Goal: Information Seeking & Learning: Learn about a topic

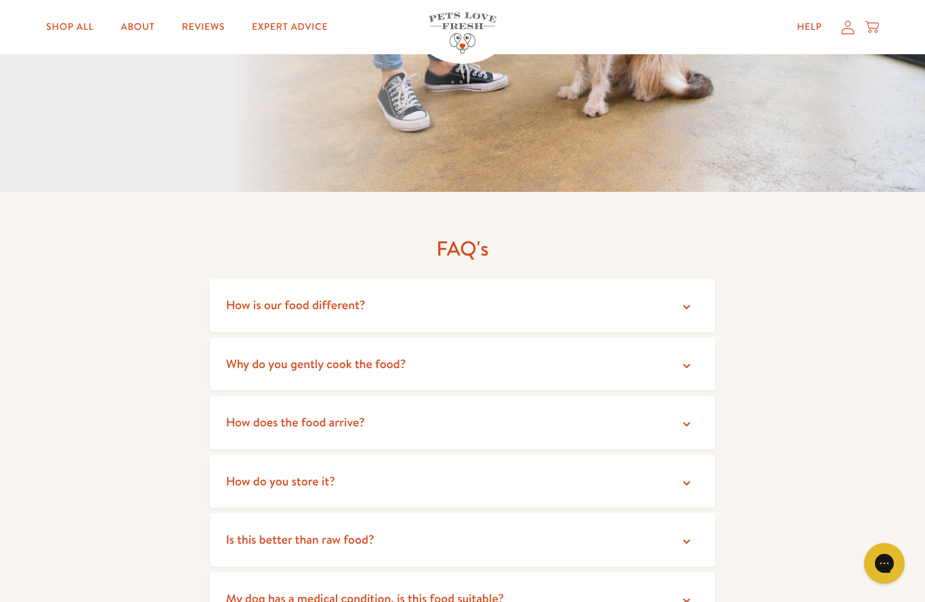
scroll to position [2279, 0]
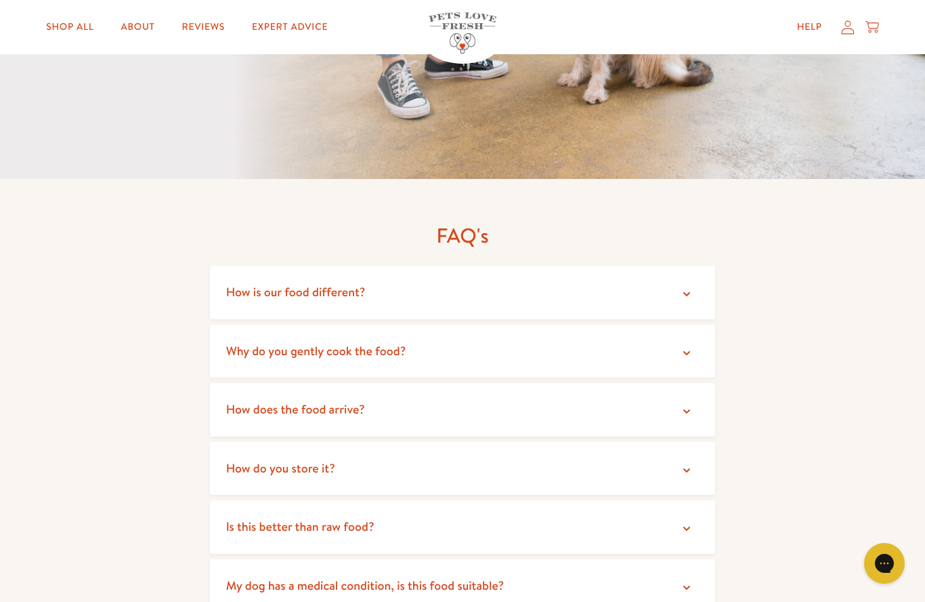
click at [687, 289] on summary "How is our food different?" at bounding box center [463, 293] width 506 height 54
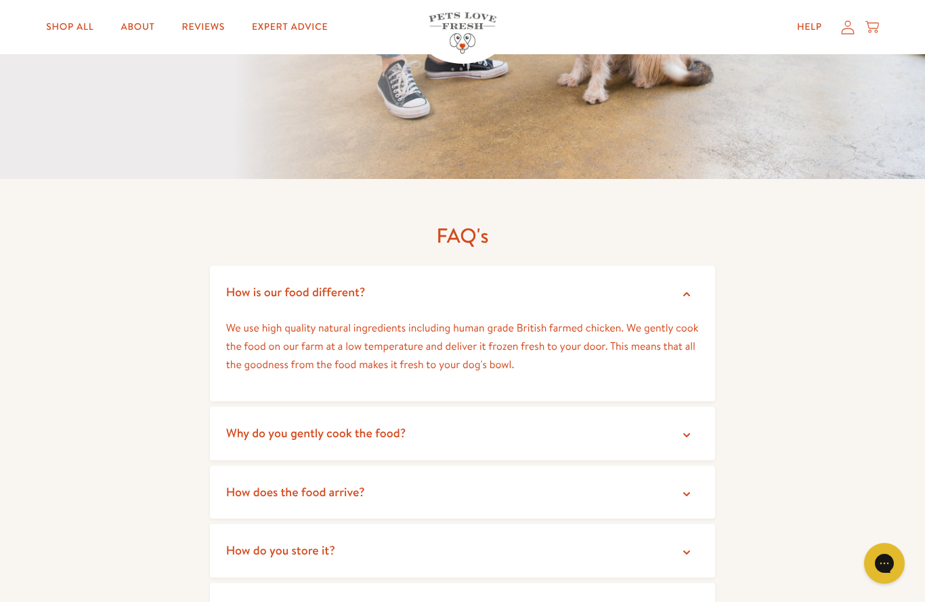
click at [688, 428] on icon at bounding box center [687, 435] width 14 height 14
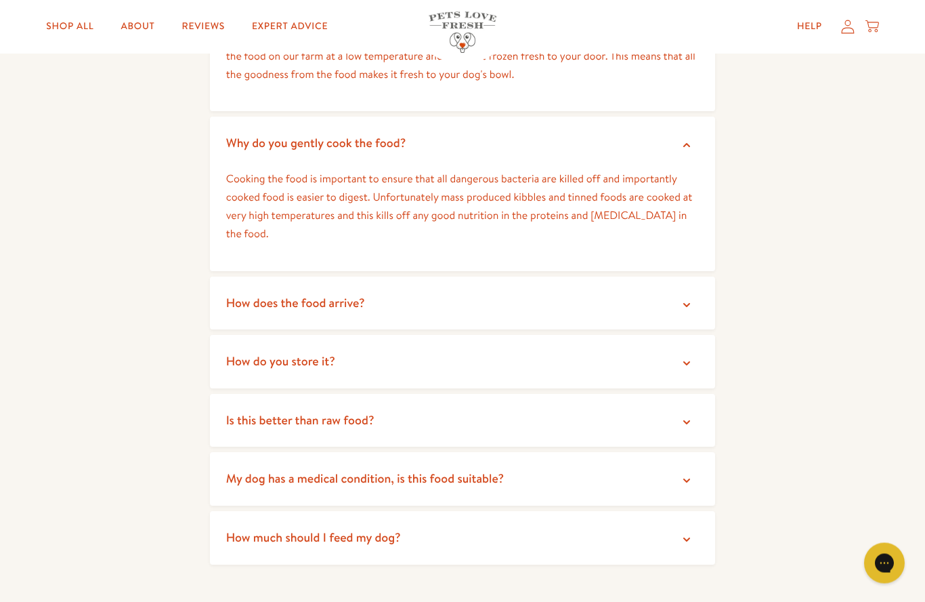
scroll to position [2582, 0]
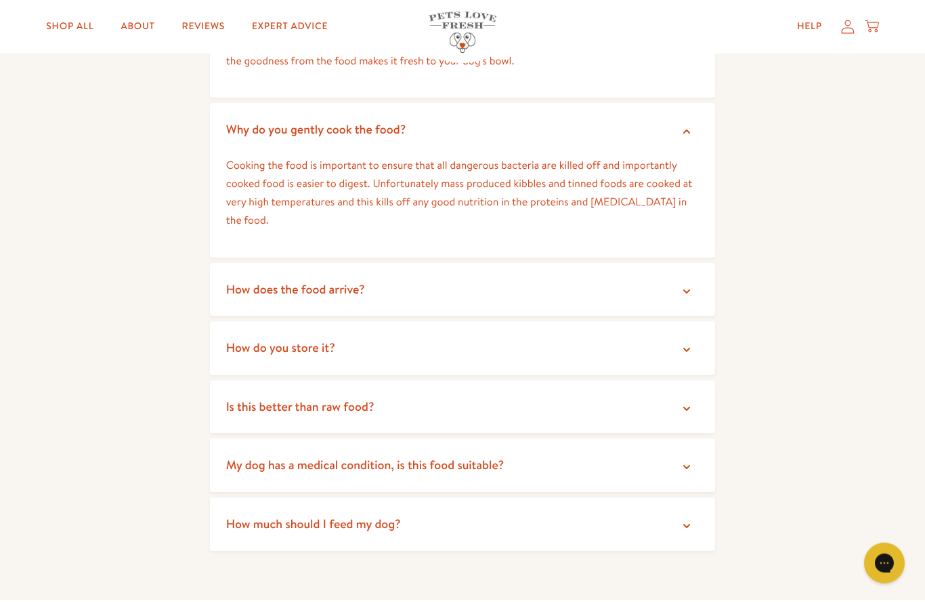
click at [699, 277] on summary "How does the food arrive?" at bounding box center [463, 291] width 506 height 54
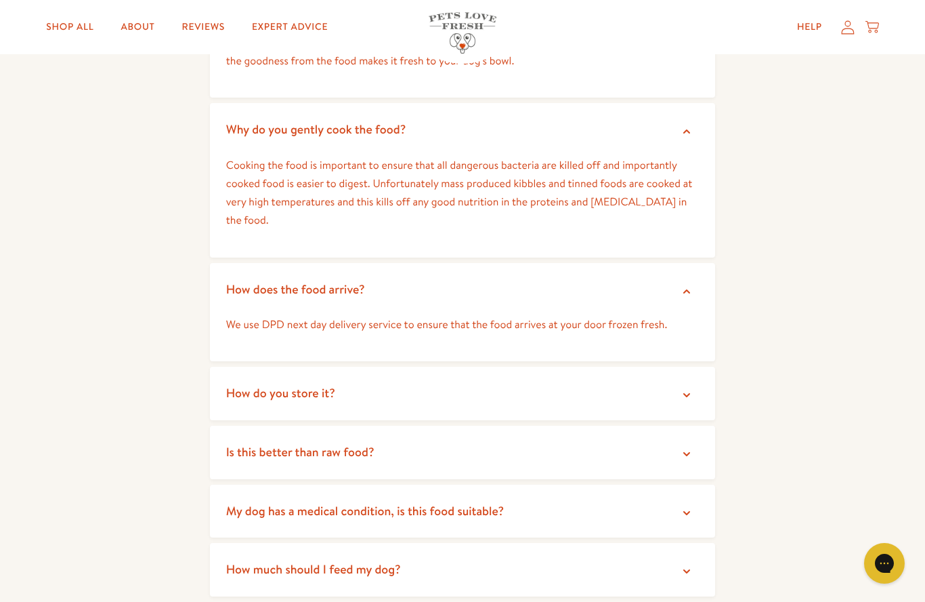
click at [689, 388] on icon at bounding box center [687, 395] width 14 height 14
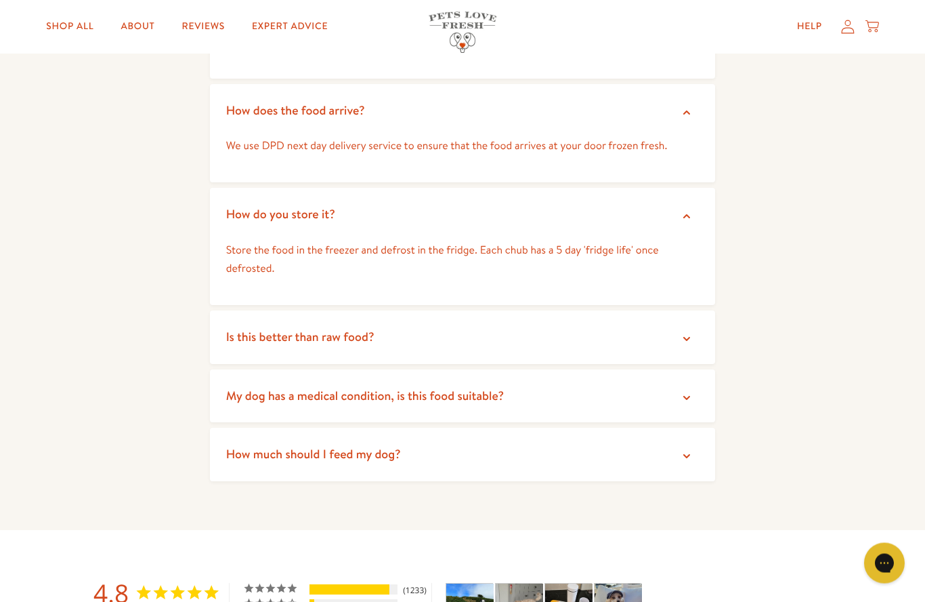
scroll to position [2764, 0]
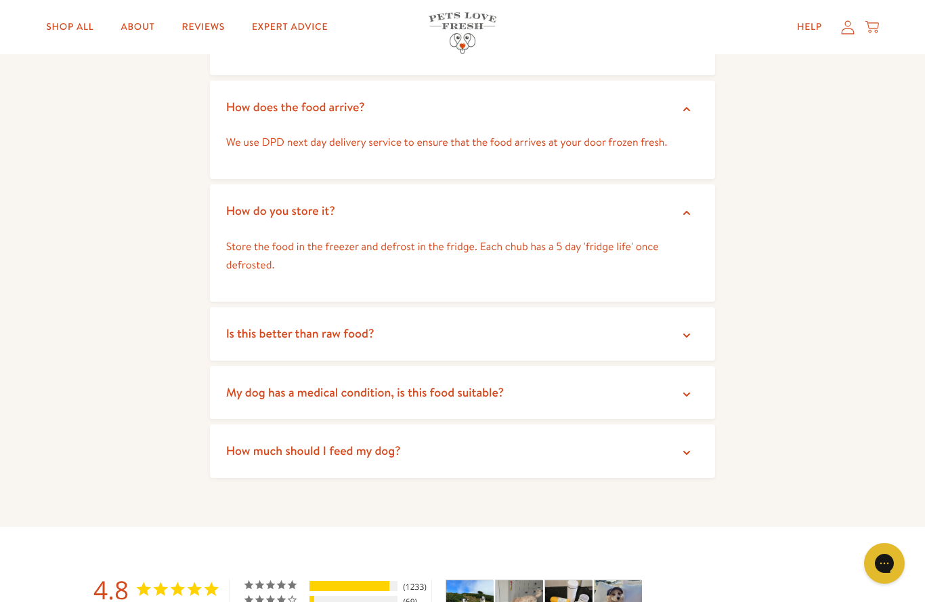
click at [682, 329] on icon at bounding box center [687, 336] width 14 height 14
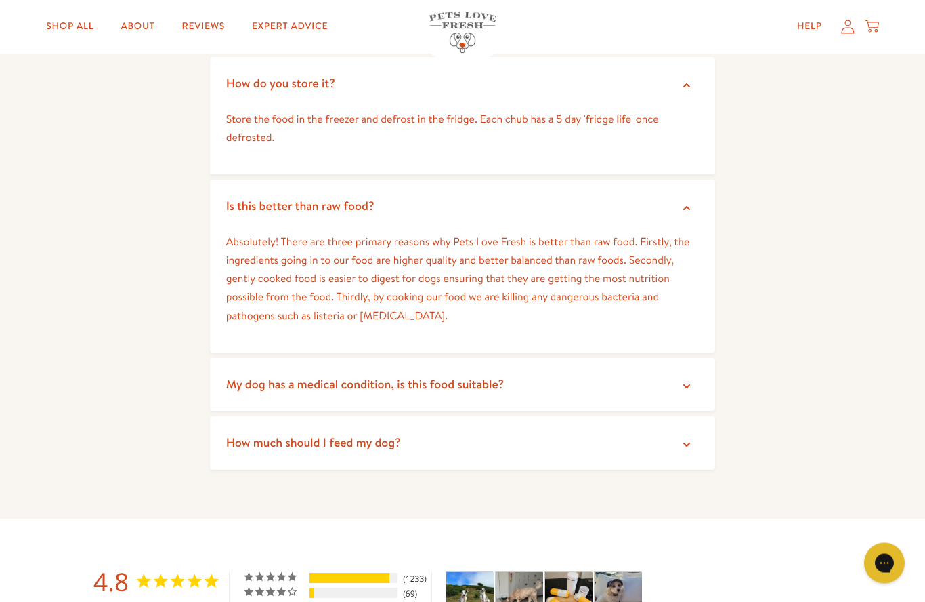
scroll to position [2922, 0]
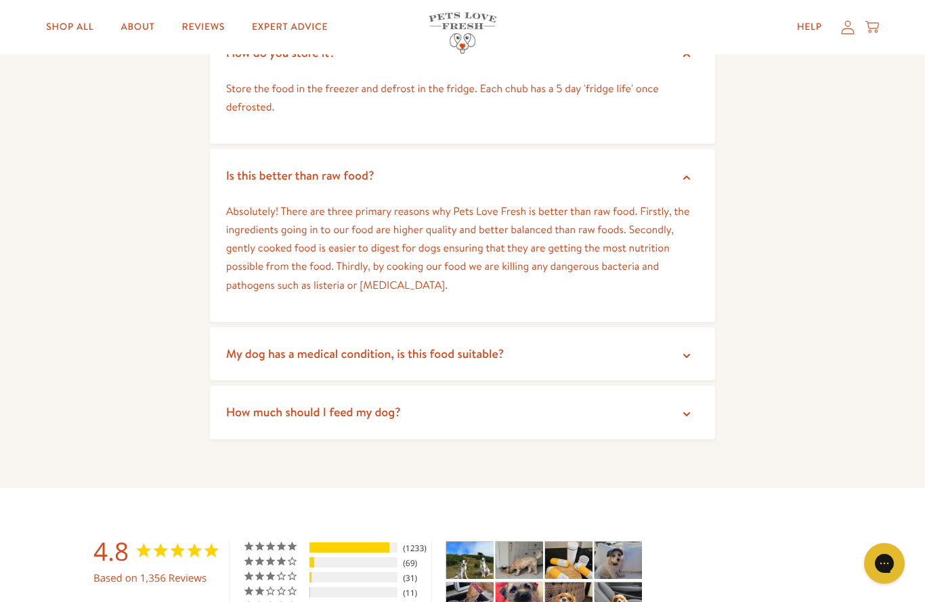
click at [696, 352] on summary "My dog has a medical condition, is this food suitable?" at bounding box center [463, 354] width 506 height 54
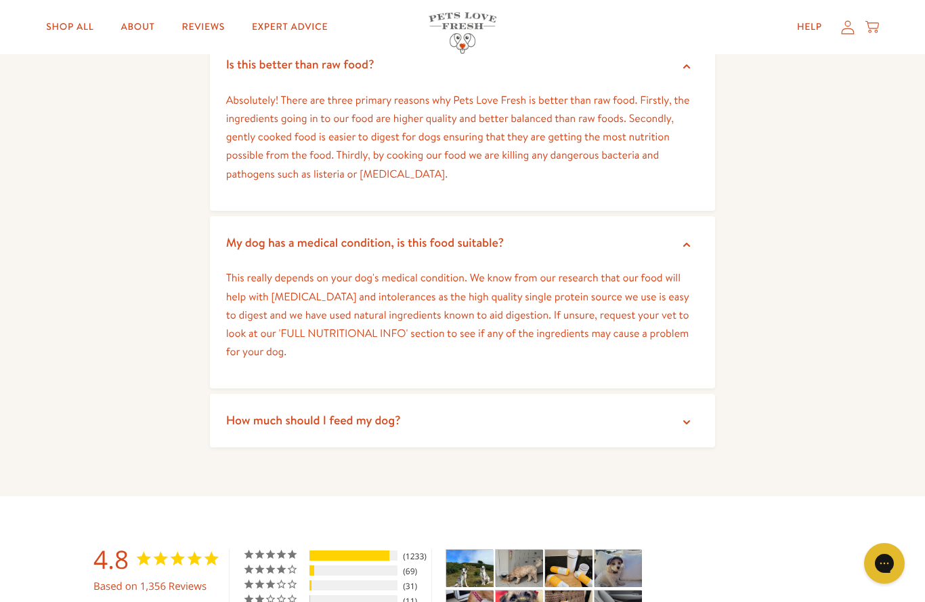
scroll to position [3039, 0]
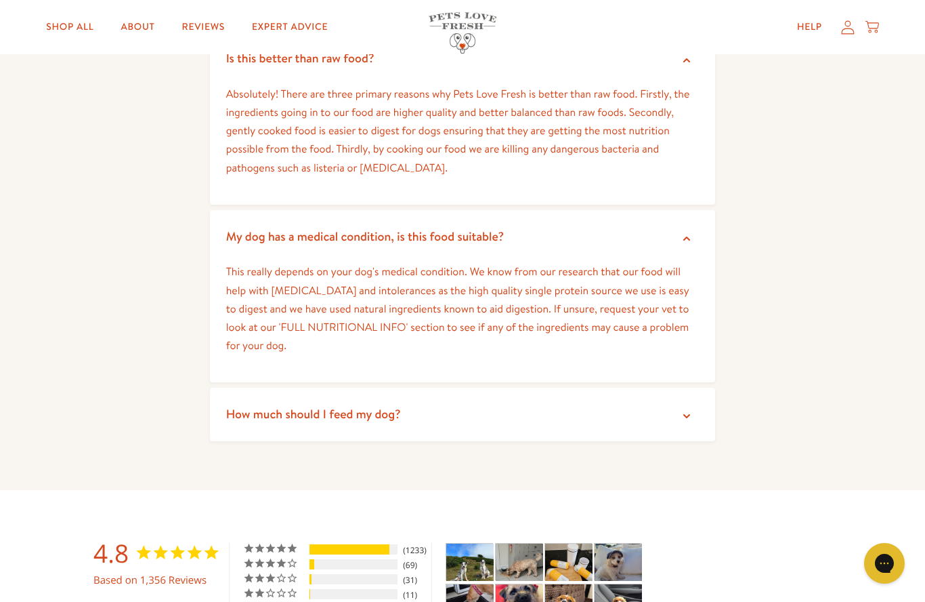
click at [696, 402] on summary "How much should I feed my dog?" at bounding box center [463, 414] width 506 height 54
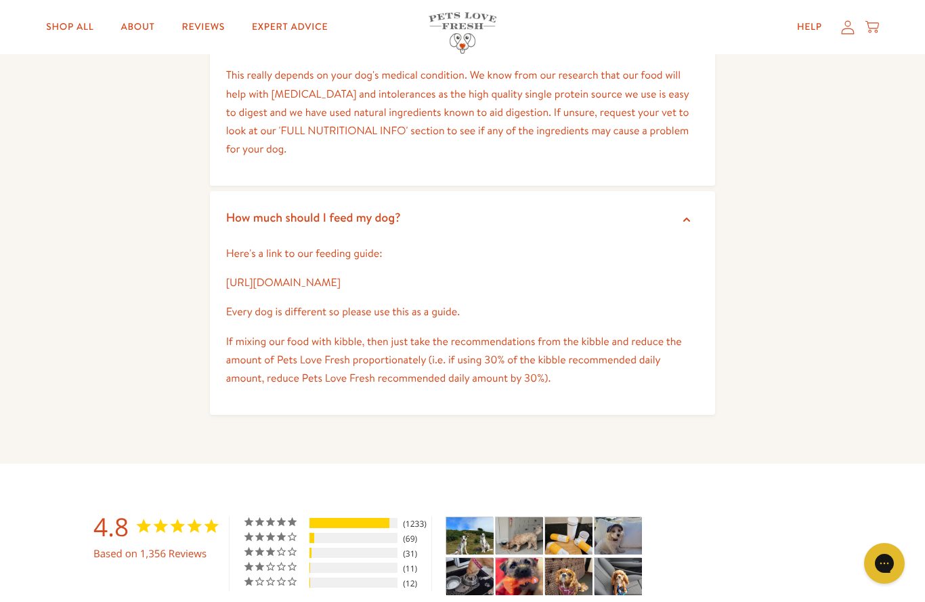
scroll to position [3238, 0]
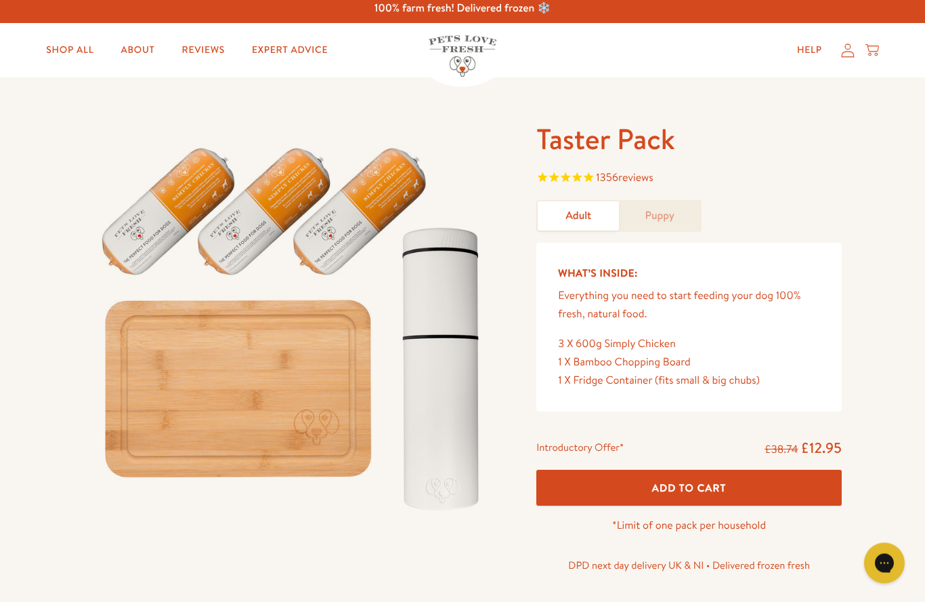
scroll to position [0, 0]
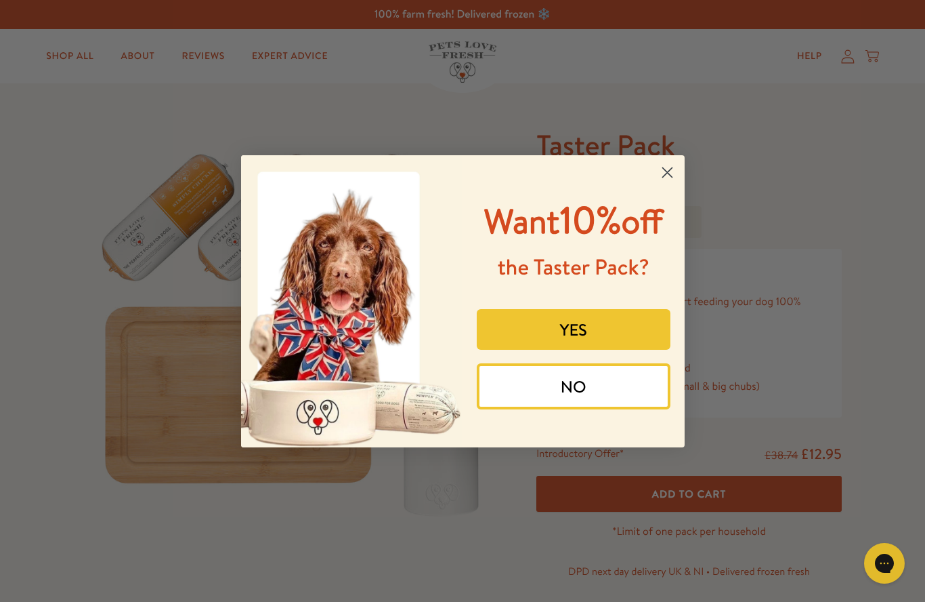
click at [673, 165] on circle "Close dialog" at bounding box center [667, 172] width 22 height 22
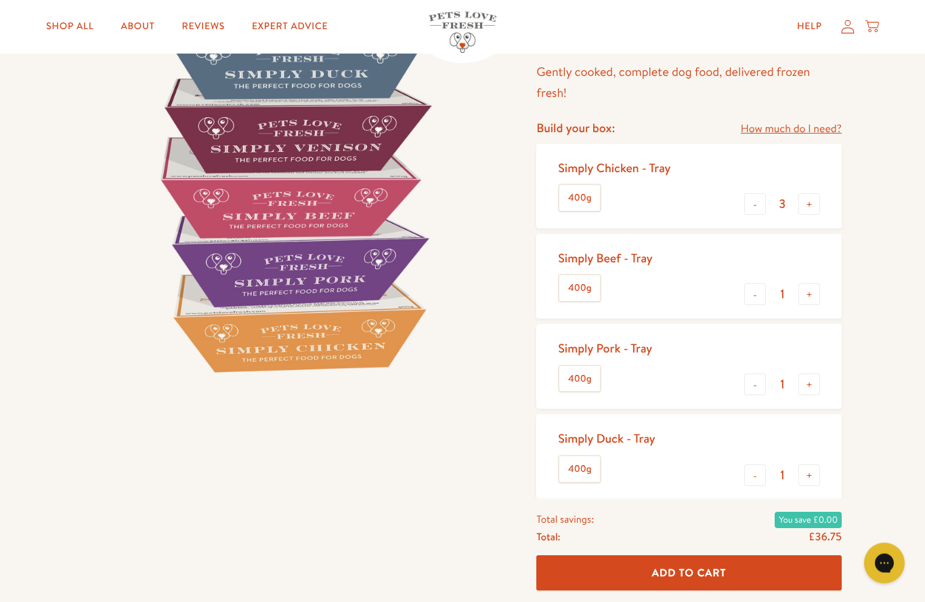
scroll to position [150, 0]
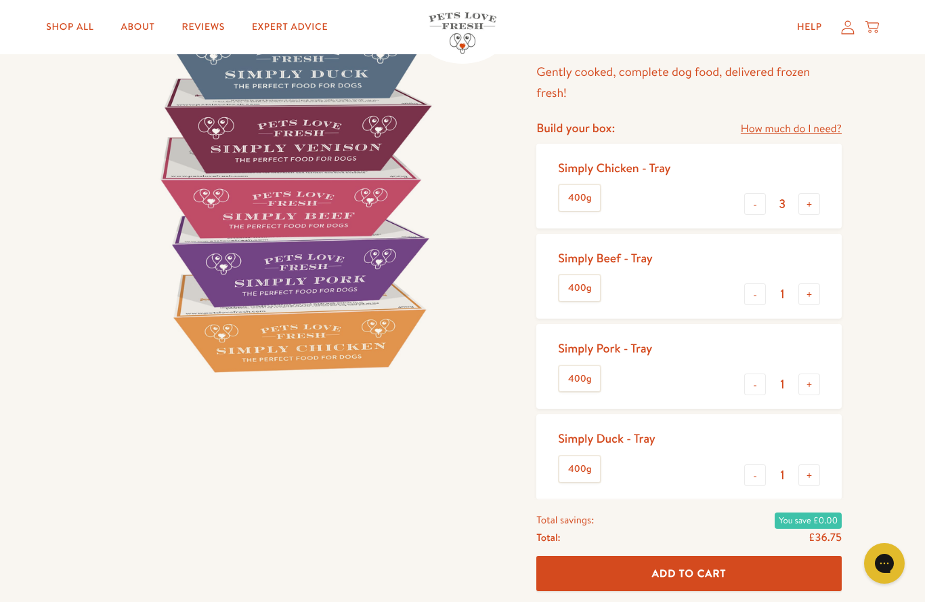
click at [890, 471] on div "Pets Love Fresh Trays - Adult Gently cooked, complete dog food, delivered froze…" at bounding box center [462, 382] width 925 height 897
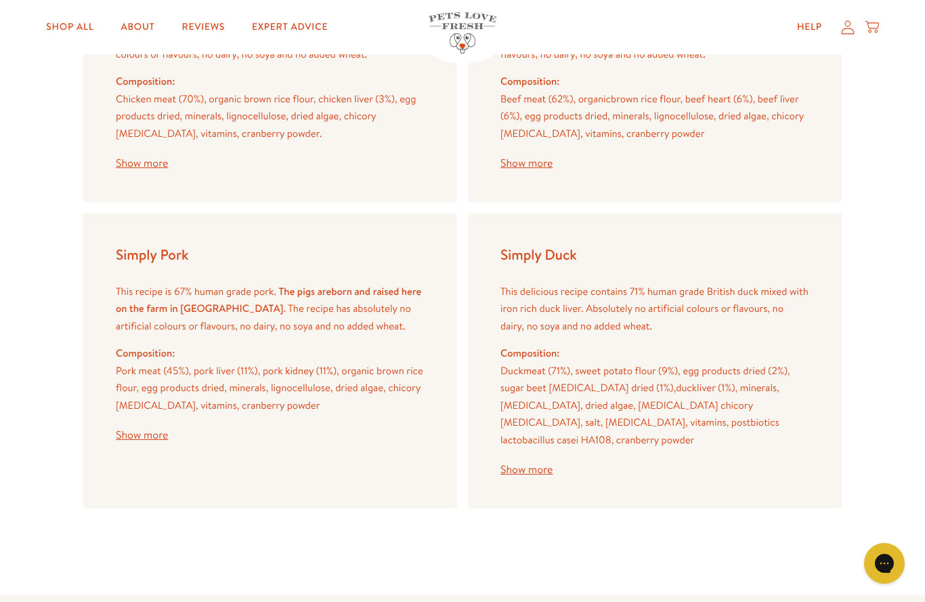
scroll to position [1746, 0]
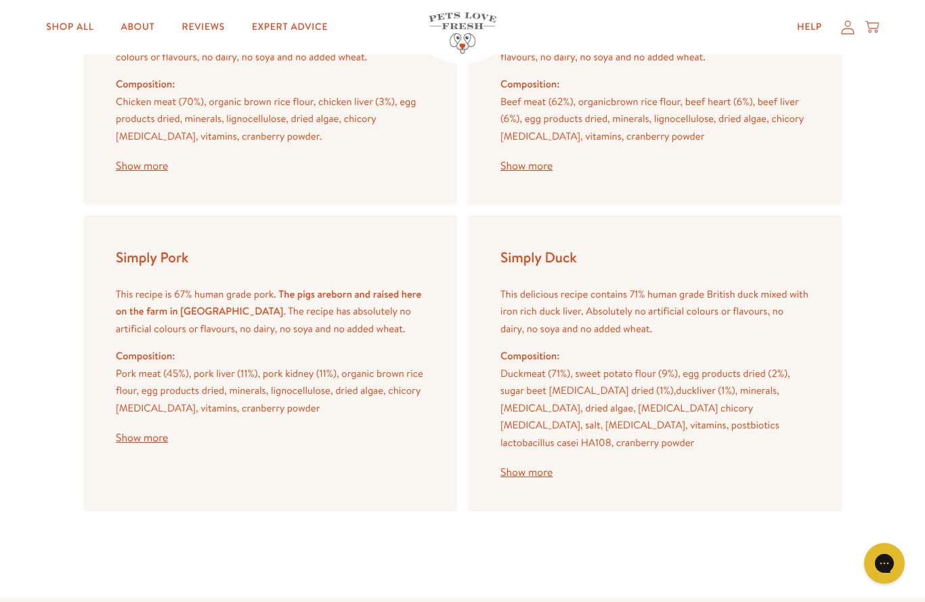
click at [540, 467] on button "Show more" at bounding box center [527, 472] width 52 height 11
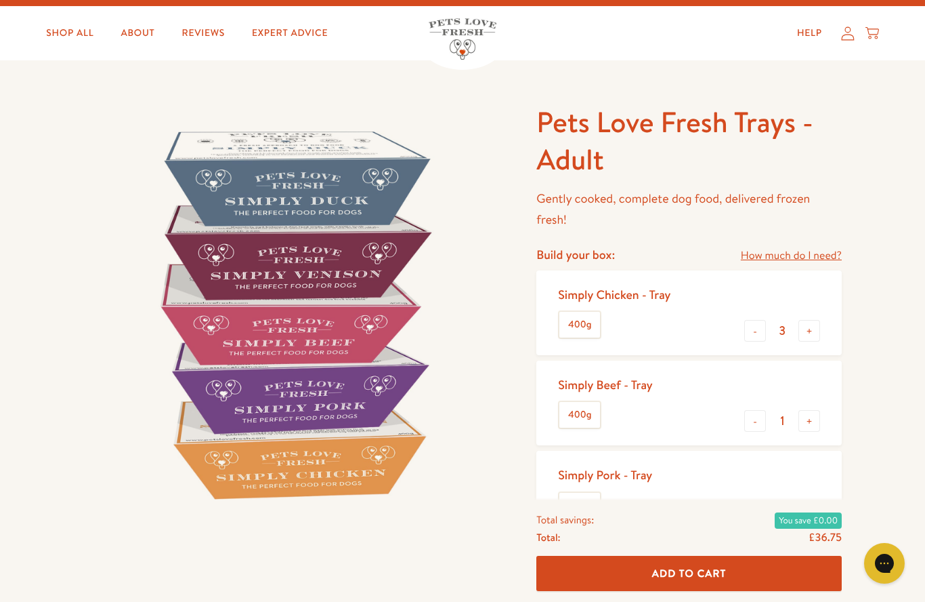
scroll to position [0, 0]
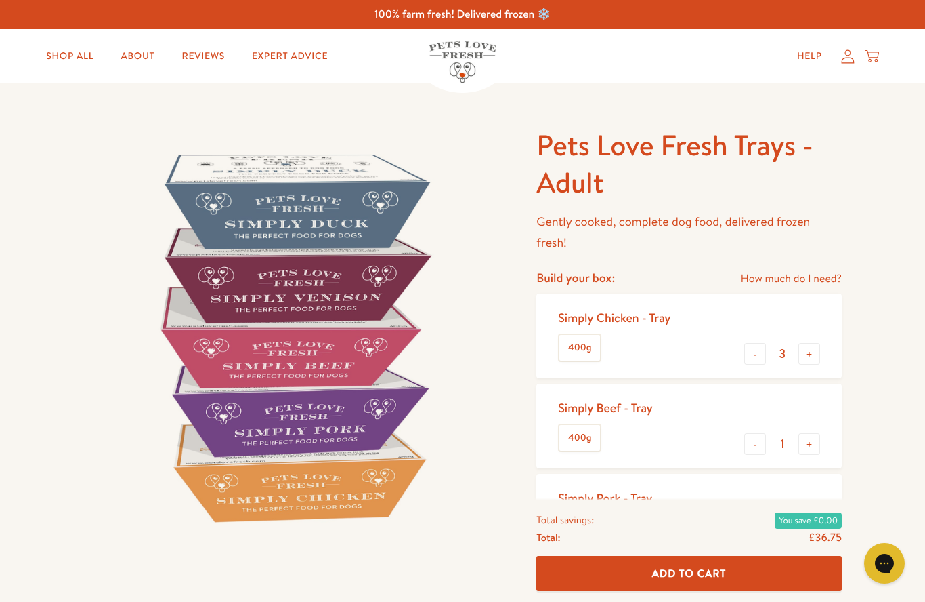
click at [902, 347] on div "Pets Love Fresh Trays - Adult Gently cooked, complete dog food, delivered froze…" at bounding box center [462, 531] width 925 height 897
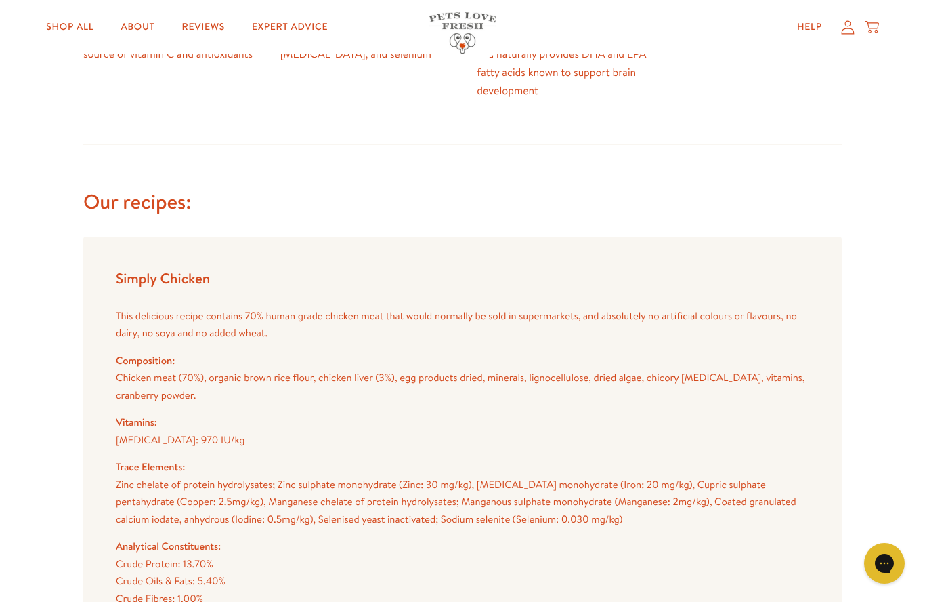
scroll to position [1131, 0]
